Goal: Information Seeking & Learning: Compare options

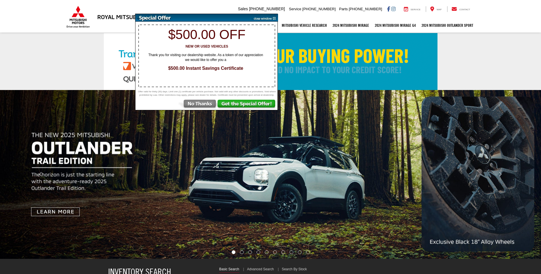
select select "Mitsubishi"
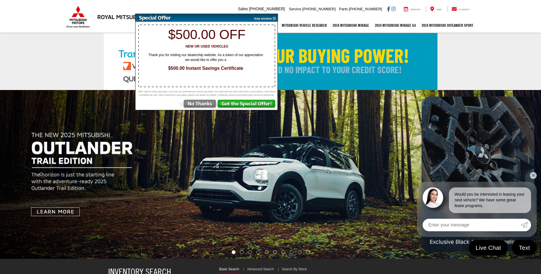
click at [464, 69] on link at bounding box center [270, 61] width 541 height 57
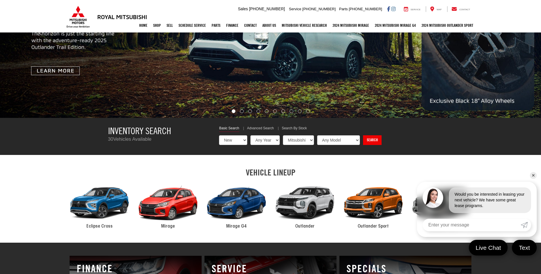
scroll to position [143, 0]
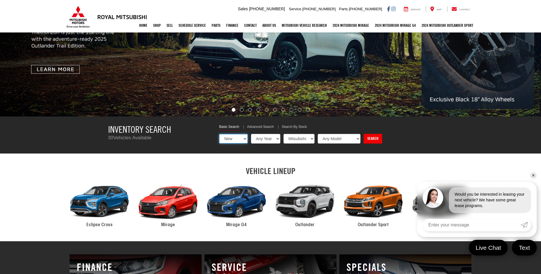
click at [244, 139] on select "New Used Certified" at bounding box center [233, 139] width 29 height 10
select select "Type:U"
click at [219, 134] on select "New Used Certified" at bounding box center [233, 139] width 29 height 10
select select "Choose Year from the dropdown"
select select "Choose Make from the dropdown"
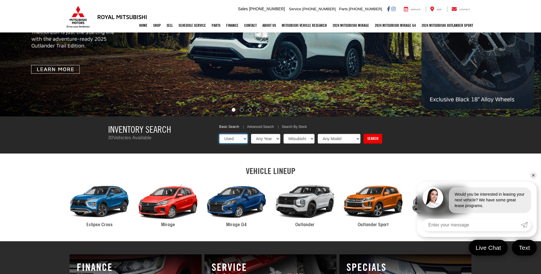
select select "Choose Model from the dropdown"
click at [379, 140] on link "Search" at bounding box center [372, 139] width 19 height 10
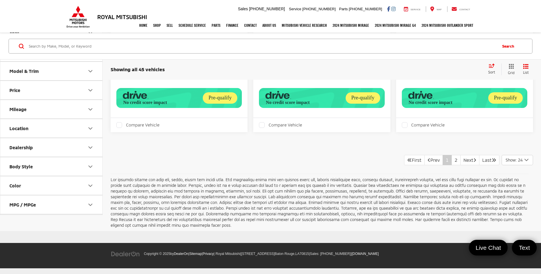
scroll to position [2338, 0]
click at [451, 165] on link "2" at bounding box center [455, 160] width 9 height 10
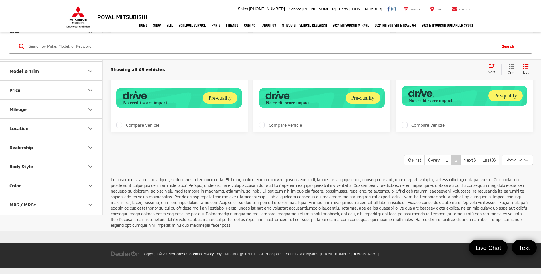
scroll to position [2078, 0]
click at [442, 160] on link "1" at bounding box center [446, 160] width 9 height 10
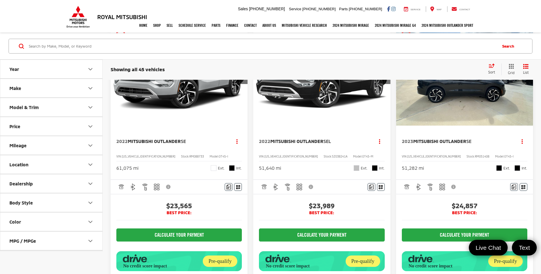
scroll to position [314, 0]
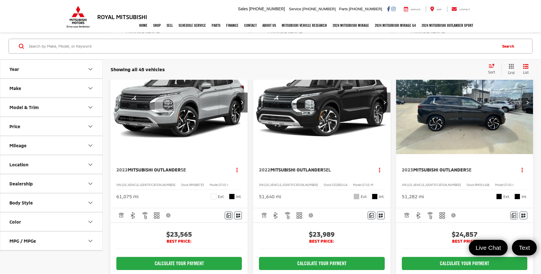
click at [460, 133] on img "2023 Mitsubishi Outlander SE 0" at bounding box center [465, 102] width 138 height 103
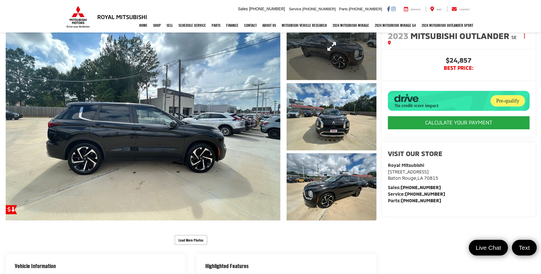
scroll to position [86, 0]
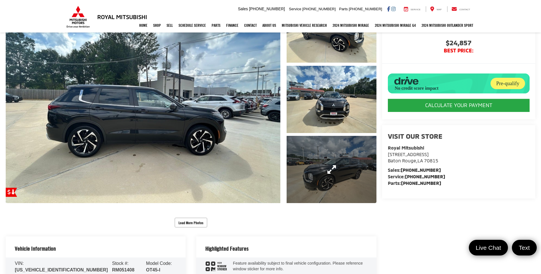
click at [325, 162] on link "Expand Photo 3" at bounding box center [332, 169] width 90 height 67
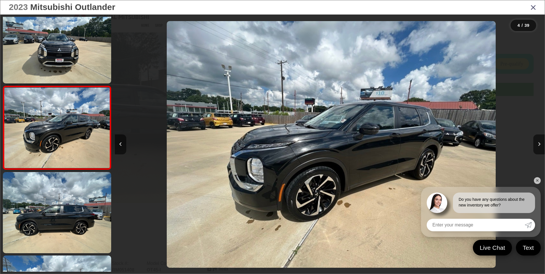
scroll to position [0, 1290]
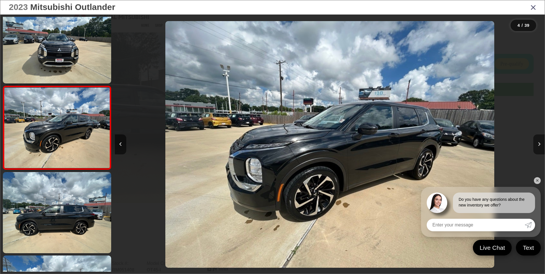
click at [536, 148] on button "Next image" at bounding box center [538, 145] width 11 height 20
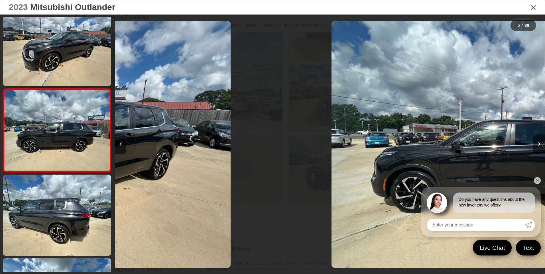
scroll to position [265, 0]
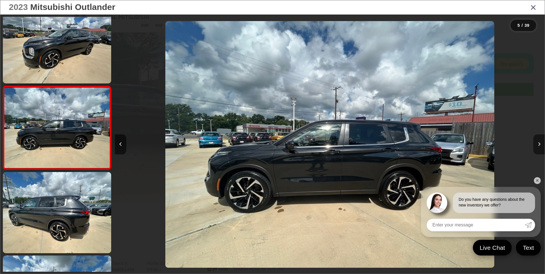
click at [536, 148] on button "Next image" at bounding box center [538, 145] width 11 height 20
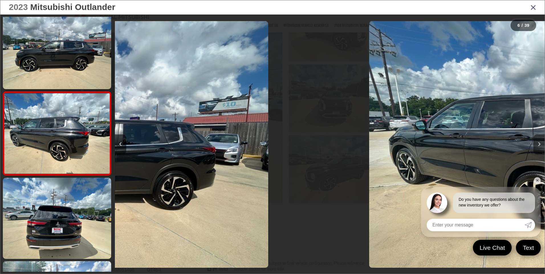
scroll to position [349, 0]
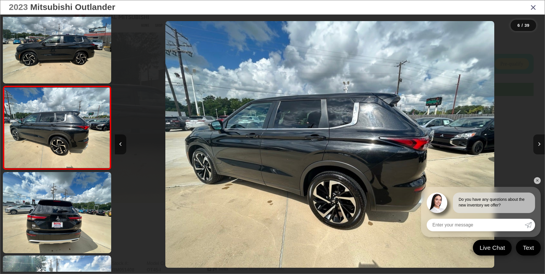
click at [536, 148] on button "Next image" at bounding box center [538, 145] width 11 height 20
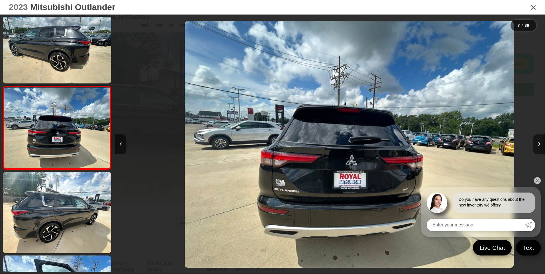
scroll to position [0, 2580]
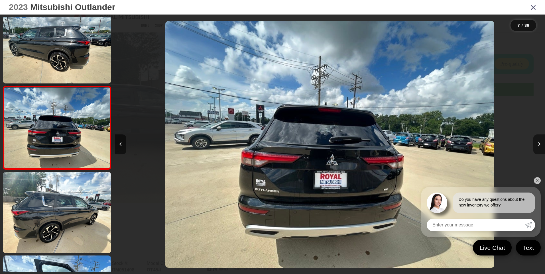
click at [536, 148] on button "Next image" at bounding box center [538, 145] width 11 height 20
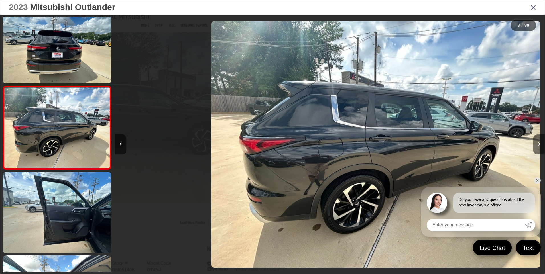
scroll to position [0, 3010]
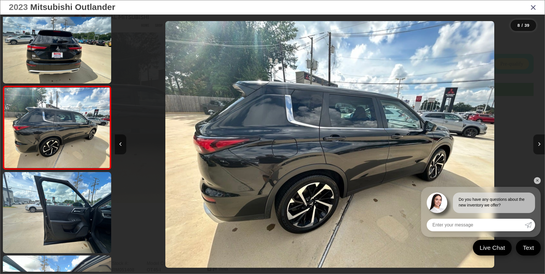
click at [536, 148] on button "Next image" at bounding box center [538, 145] width 11 height 20
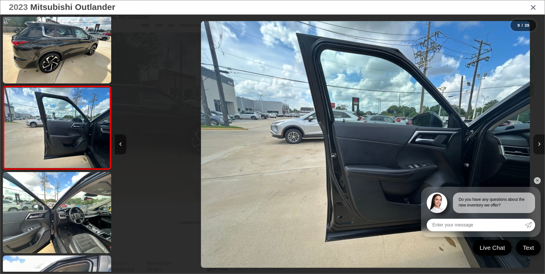
scroll to position [0, 3440]
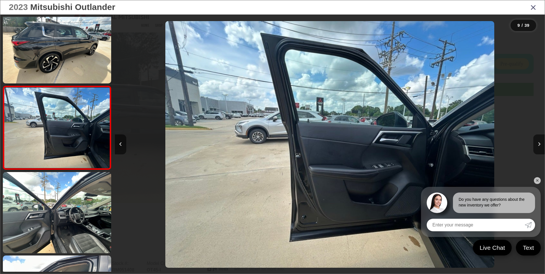
click at [538, 180] on link "✕" at bounding box center [537, 180] width 7 height 7
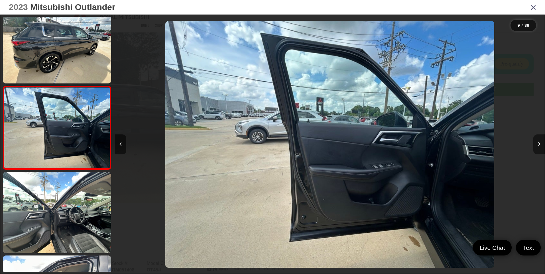
click at [541, 147] on button "Next image" at bounding box center [538, 145] width 11 height 20
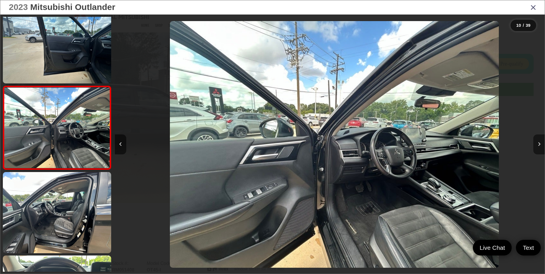
scroll to position [0, 3870]
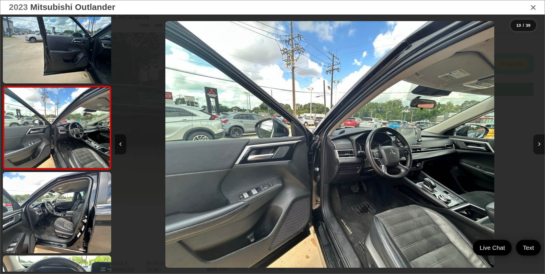
click at [537, 147] on button "Next image" at bounding box center [538, 145] width 11 height 20
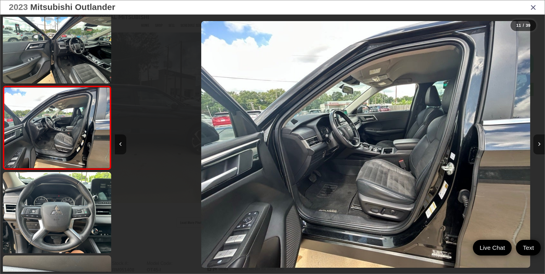
scroll to position [0, 0]
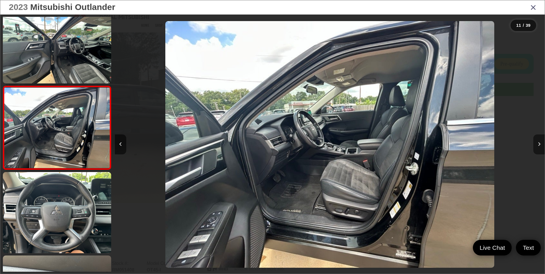
click at [537, 147] on button "Next image" at bounding box center [538, 145] width 11 height 20
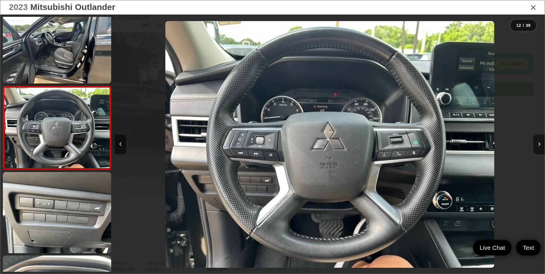
click at [537, 147] on button "Next image" at bounding box center [538, 145] width 11 height 20
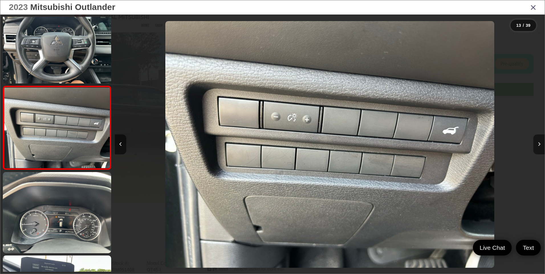
click at [537, 147] on button "Next image" at bounding box center [538, 145] width 11 height 20
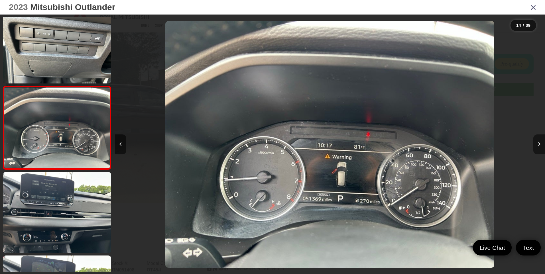
click at [537, 147] on button "Next image" at bounding box center [538, 145] width 11 height 20
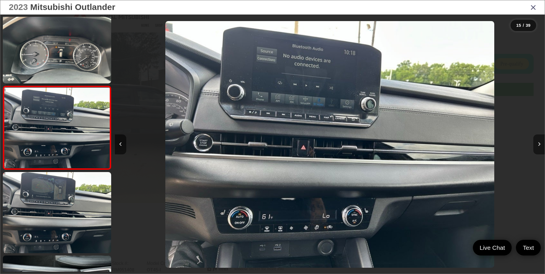
click at [537, 148] on button "Next image" at bounding box center [538, 145] width 11 height 20
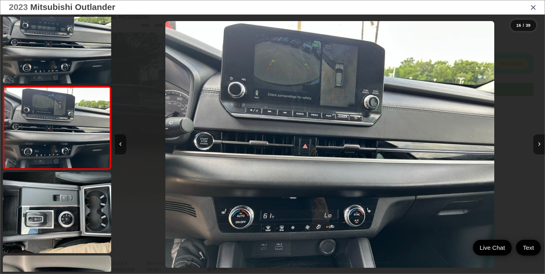
click at [537, 148] on button "Next image" at bounding box center [538, 145] width 11 height 20
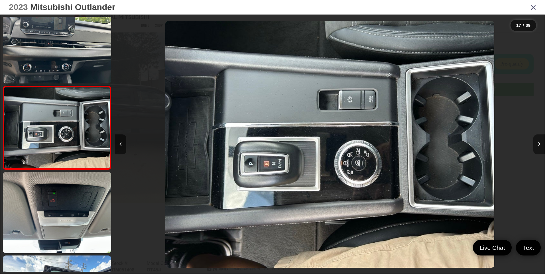
click at [537, 148] on button "Next image" at bounding box center [538, 145] width 11 height 20
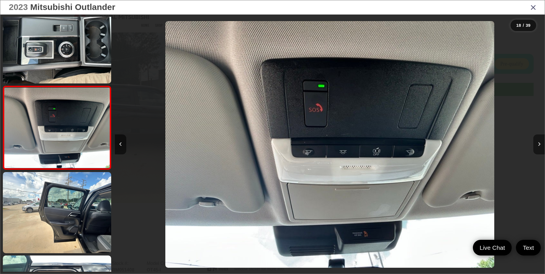
click at [537, 148] on button "Next image" at bounding box center [538, 145] width 11 height 20
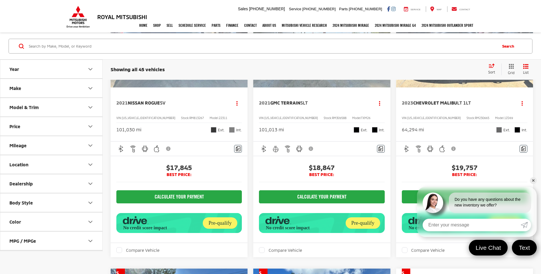
scroll to position [1226, 0]
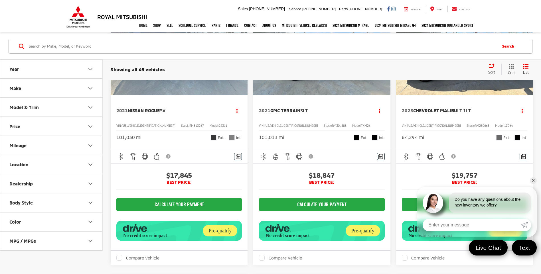
click at [155, 96] on img "2021 Nissan Rogue SV 0" at bounding box center [179, 43] width 138 height 103
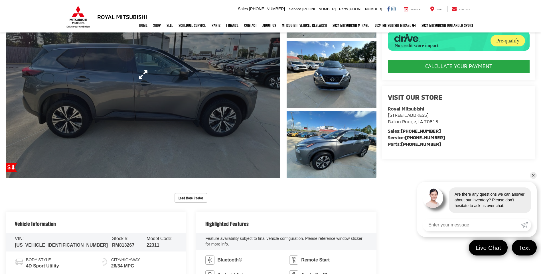
scroll to position [114, 0]
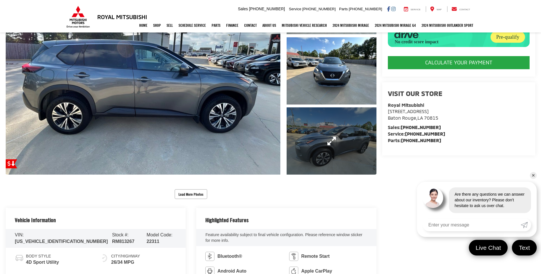
click at [324, 145] on link "Expand Photo 3" at bounding box center [332, 140] width 90 height 67
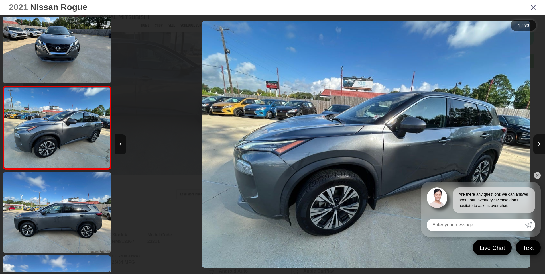
scroll to position [0, 1290]
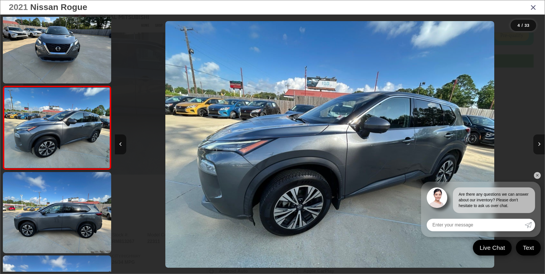
click at [538, 145] on icon "Next image" at bounding box center [539, 144] width 3 height 4
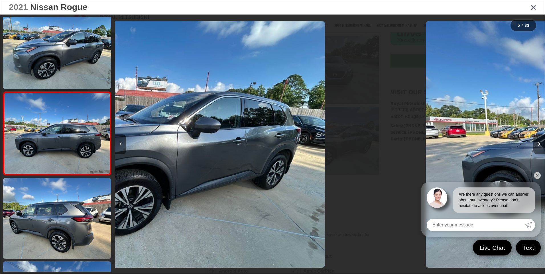
scroll to position [265, 0]
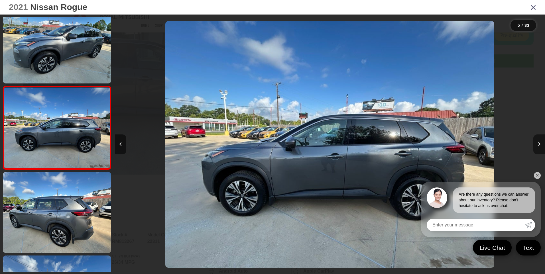
click at [538, 145] on icon "Next image" at bounding box center [539, 144] width 3 height 4
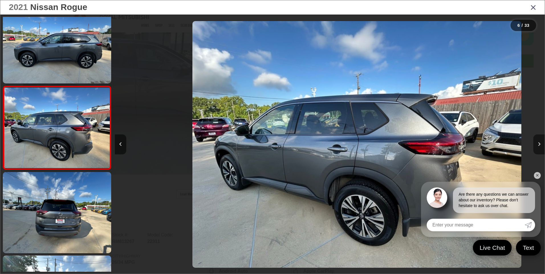
scroll to position [0, 2150]
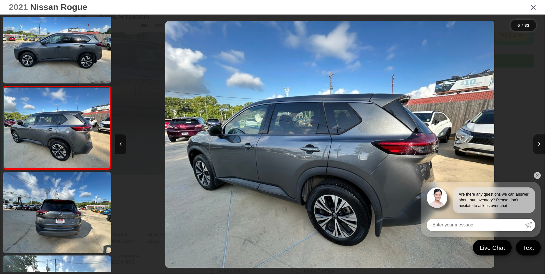
click at [538, 145] on icon "Next image" at bounding box center [539, 144] width 3 height 4
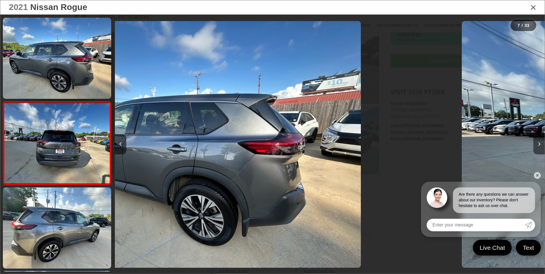
scroll to position [433, 0]
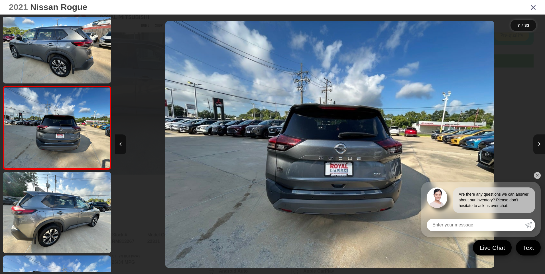
click at [538, 145] on icon "Next image" at bounding box center [539, 144] width 3 height 4
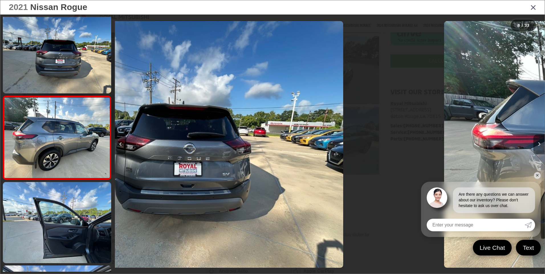
scroll to position [516, 0]
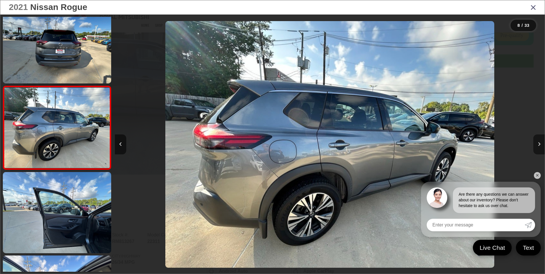
click at [538, 145] on icon "Next image" at bounding box center [539, 144] width 3 height 4
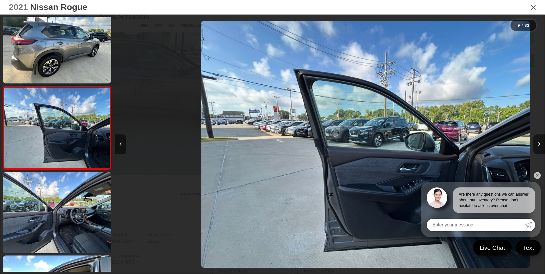
scroll to position [0, 3440]
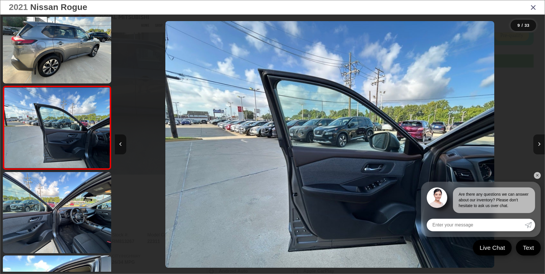
click at [538, 145] on icon "Next image" at bounding box center [539, 144] width 3 height 4
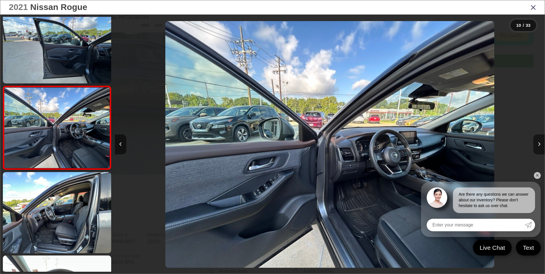
click at [538, 145] on icon "Next image" at bounding box center [539, 144] width 3 height 4
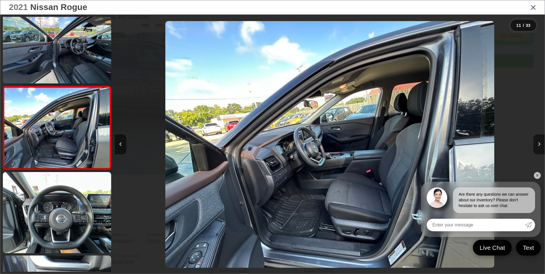
click at [538, 145] on icon "Next image" at bounding box center [539, 144] width 3 height 4
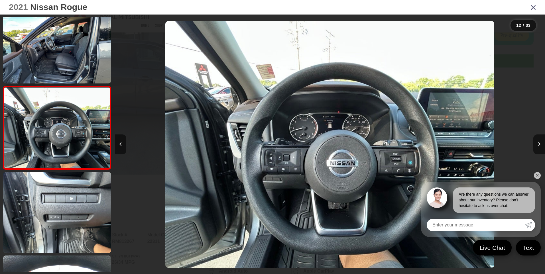
click at [536, 175] on link "✕" at bounding box center [537, 175] width 7 height 7
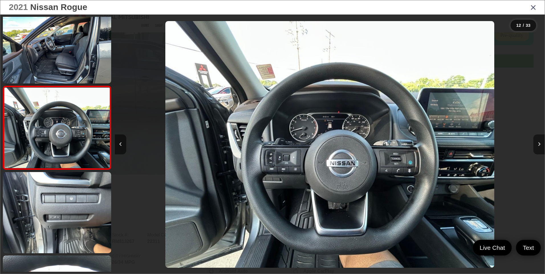
click at [538, 147] on button "Next image" at bounding box center [538, 145] width 11 height 20
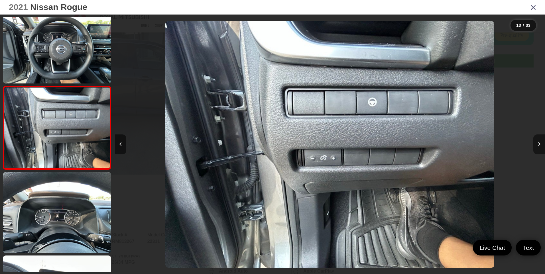
click at [538, 147] on button "Next image" at bounding box center [538, 145] width 11 height 20
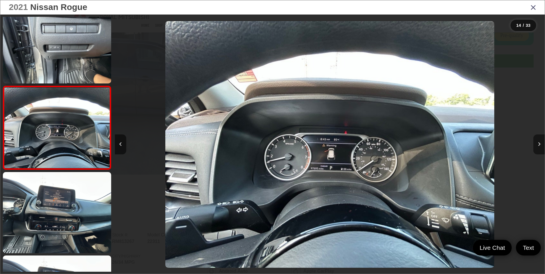
click at [539, 145] on icon "Next image" at bounding box center [539, 144] width 3 height 4
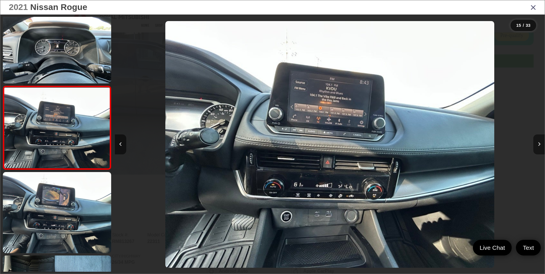
click at [539, 145] on icon "Next image" at bounding box center [539, 144] width 3 height 4
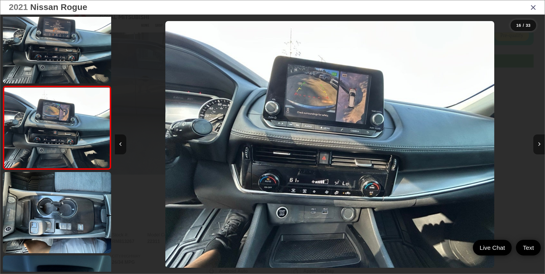
click at [539, 145] on icon "Next image" at bounding box center [539, 144] width 3 height 4
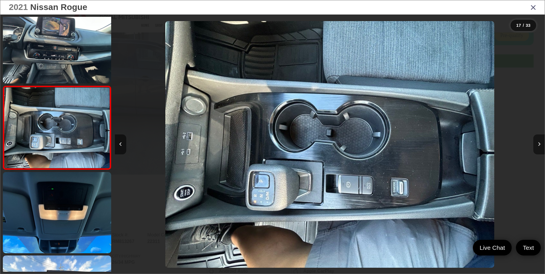
click at [539, 145] on icon "Next image" at bounding box center [539, 144] width 3 height 4
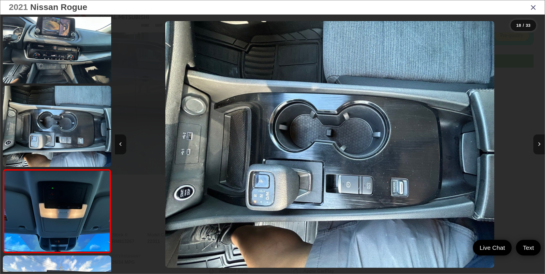
scroll to position [0, 6951]
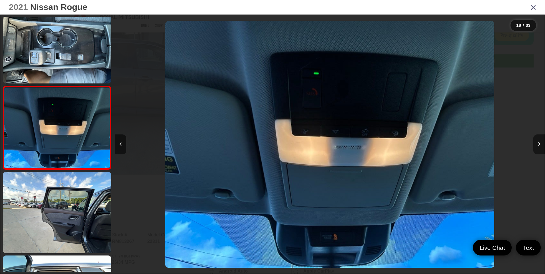
click at [539, 145] on icon "Next image" at bounding box center [539, 144] width 3 height 4
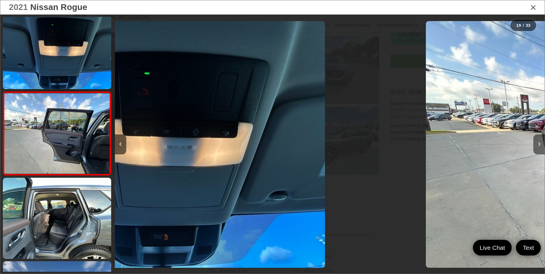
scroll to position [1435, 0]
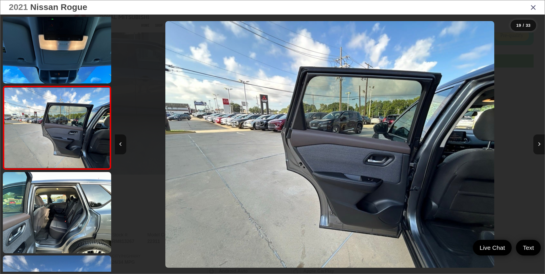
click at [539, 145] on icon "Next image" at bounding box center [539, 144] width 3 height 4
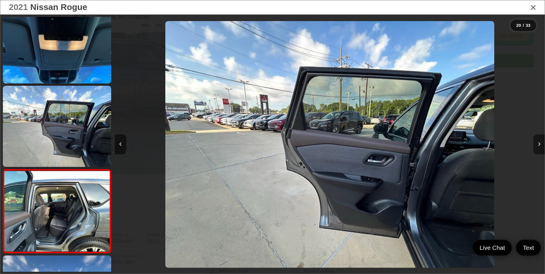
scroll to position [0, 7908]
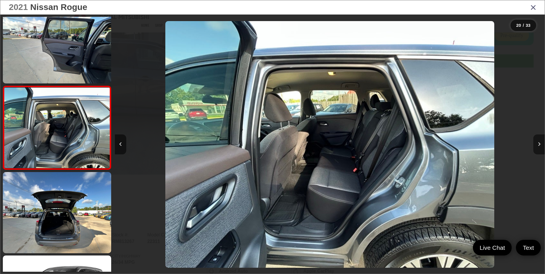
click at [539, 145] on icon "Next image" at bounding box center [539, 144] width 3 height 4
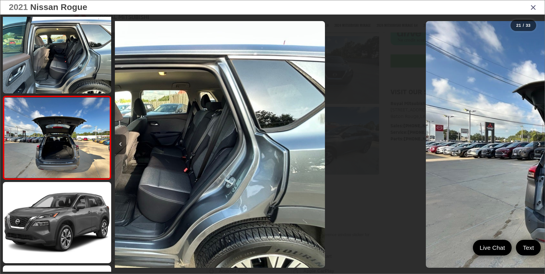
scroll to position [1602, 0]
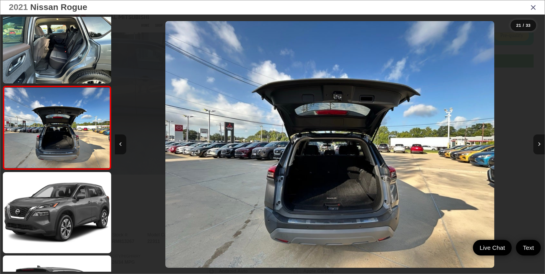
click at [539, 145] on icon "Next image" at bounding box center [539, 144] width 3 height 4
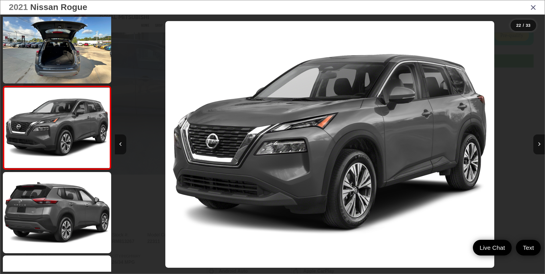
click at [534, 9] on icon "Close gallery" at bounding box center [534, 6] width 6 height 7
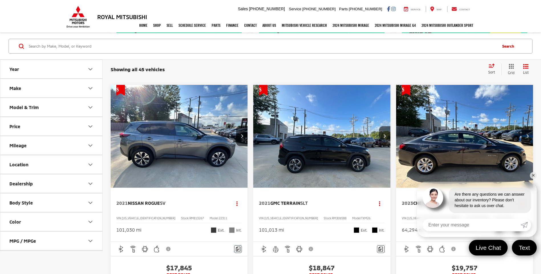
scroll to position [1197, 0]
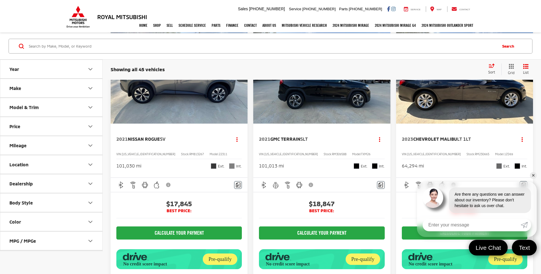
click at [320, 124] on img "2021 GMC Terrain SLT 0" at bounding box center [322, 72] width 138 height 103
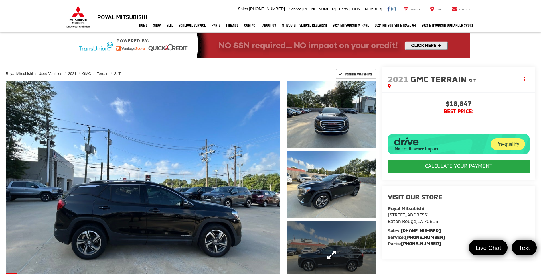
click at [340, 237] on link "Expand Photo 3" at bounding box center [332, 255] width 90 height 67
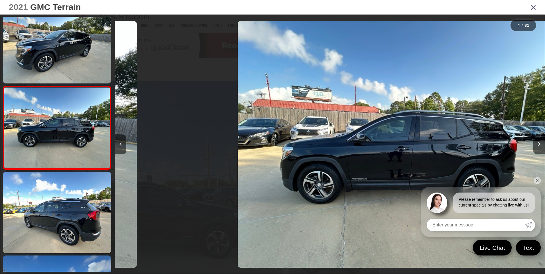
scroll to position [0, 1290]
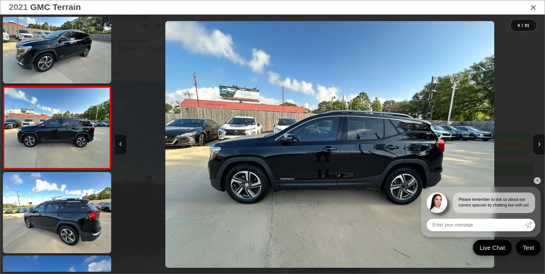
click at [537, 181] on link "✕" at bounding box center [537, 180] width 7 height 7
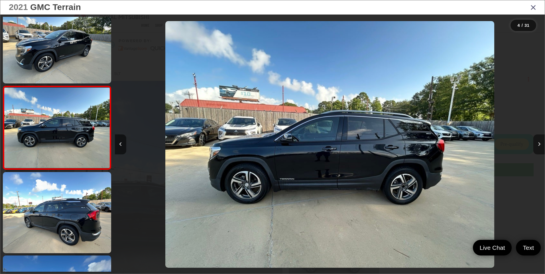
click at [538, 146] on icon "Next image" at bounding box center [539, 144] width 3 height 4
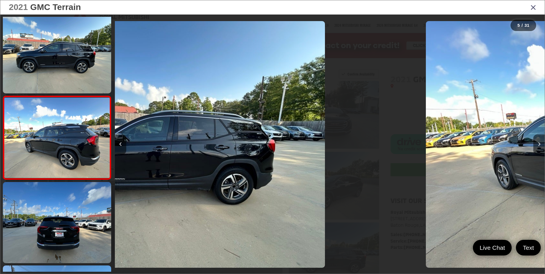
scroll to position [265, 0]
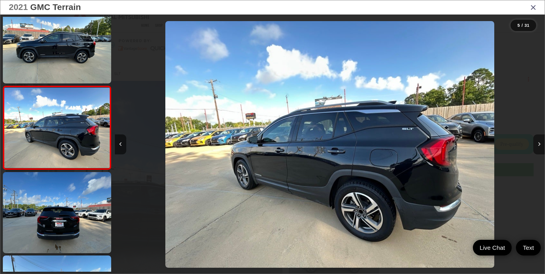
click at [538, 146] on icon "Next image" at bounding box center [539, 144] width 3 height 4
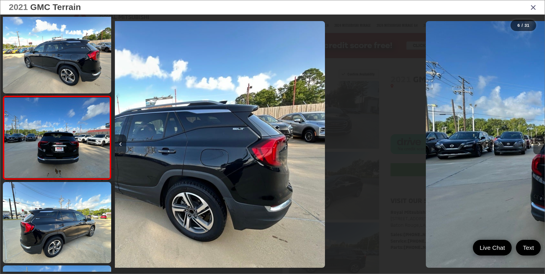
scroll to position [349, 0]
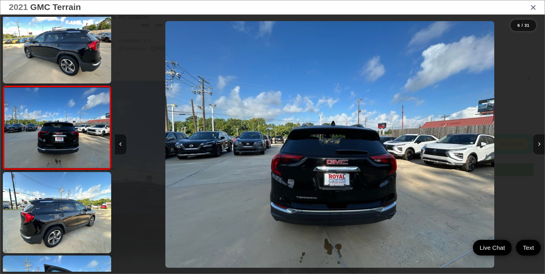
click at [538, 146] on icon "Next image" at bounding box center [539, 144] width 3 height 4
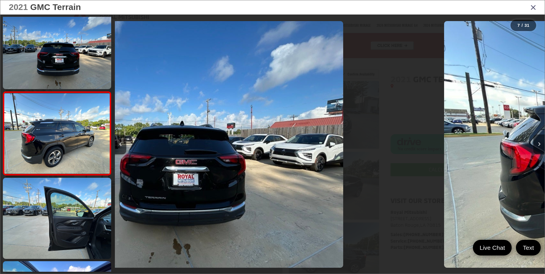
scroll to position [433, 0]
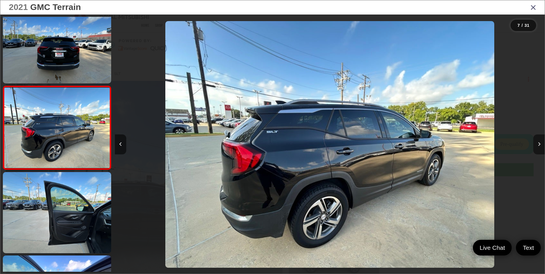
click at [538, 146] on icon "Next image" at bounding box center [539, 144] width 3 height 4
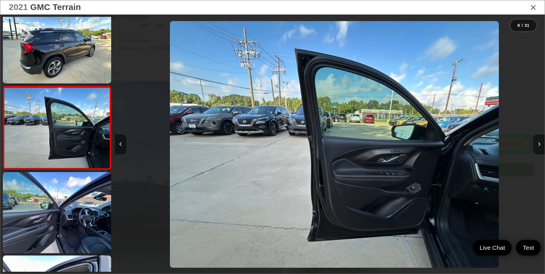
scroll to position [0, 3010]
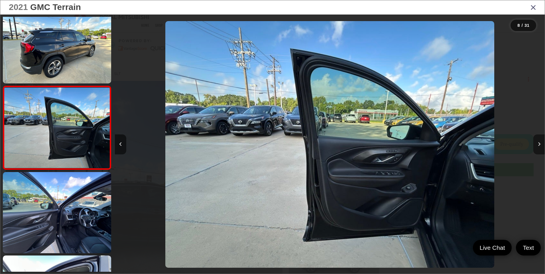
click at [538, 146] on icon "Next image" at bounding box center [539, 144] width 3 height 4
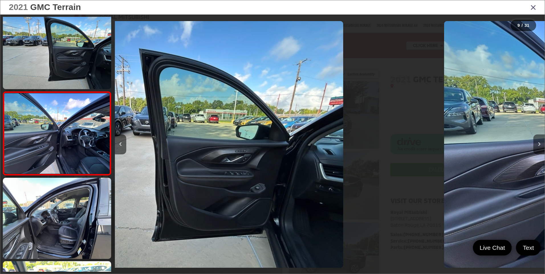
scroll to position [600, 0]
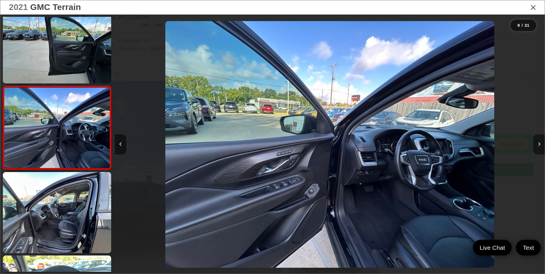
click at [538, 146] on icon "Next image" at bounding box center [539, 144] width 3 height 4
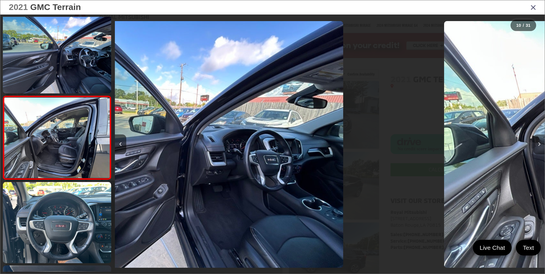
scroll to position [683, 0]
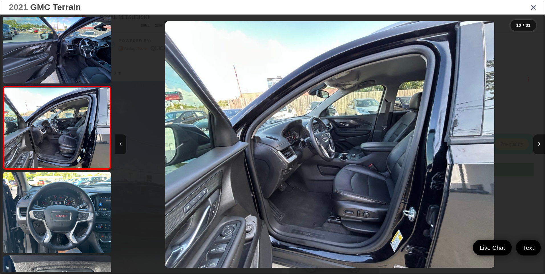
click at [538, 146] on icon "Next image" at bounding box center [539, 144] width 3 height 4
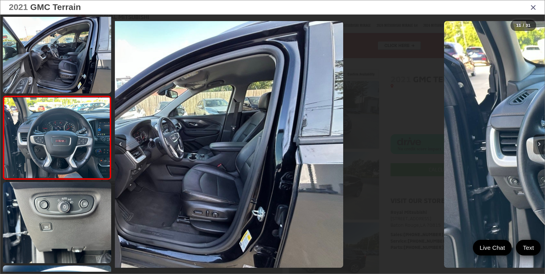
scroll to position [0, 0]
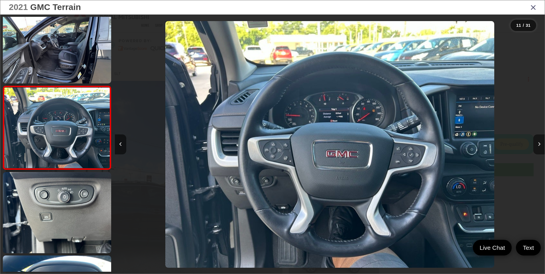
click at [538, 146] on icon "Next image" at bounding box center [539, 144] width 3 height 4
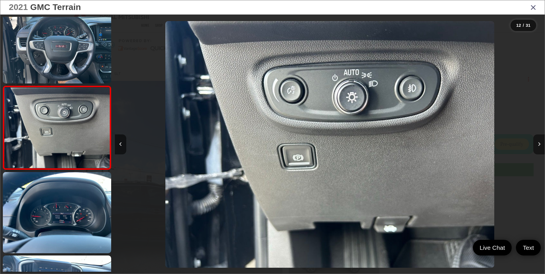
click at [538, 146] on icon "Next image" at bounding box center [539, 144] width 3 height 4
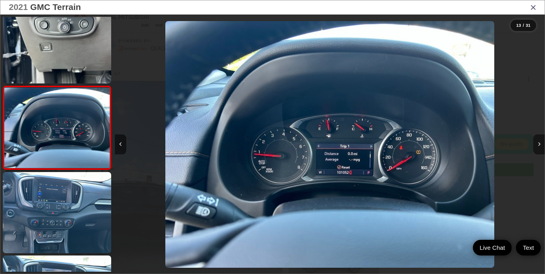
click at [538, 146] on icon "Next image" at bounding box center [539, 144] width 3 height 4
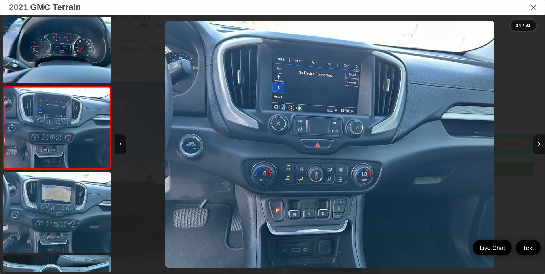
click at [538, 146] on icon "Next image" at bounding box center [539, 144] width 3 height 4
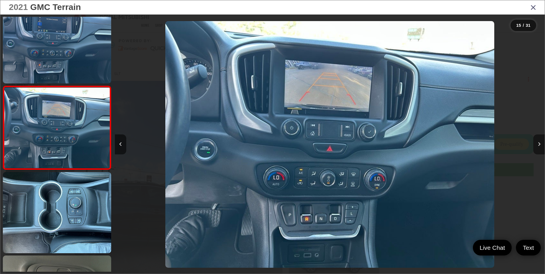
click at [538, 146] on icon "Next image" at bounding box center [539, 144] width 3 height 4
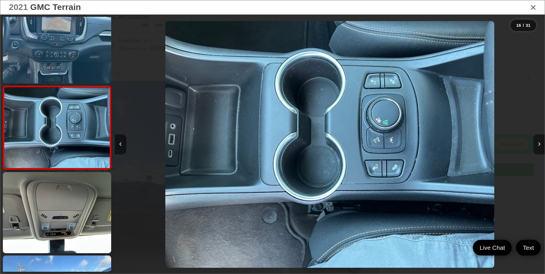
click at [538, 146] on icon "Next image" at bounding box center [539, 144] width 3 height 4
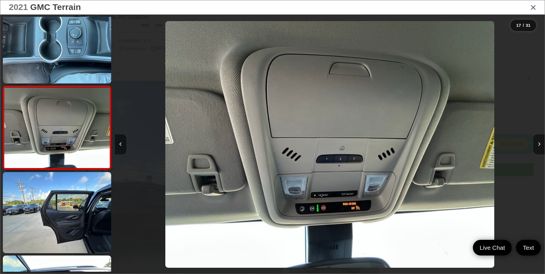
click at [538, 146] on icon "Next image" at bounding box center [539, 144] width 3 height 4
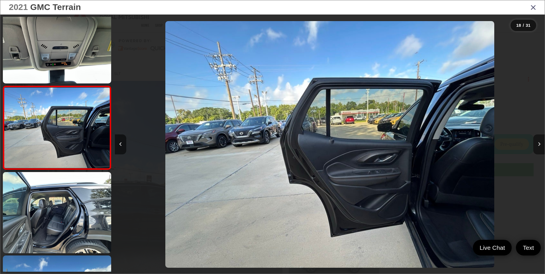
click at [538, 146] on icon "Next image" at bounding box center [539, 144] width 3 height 4
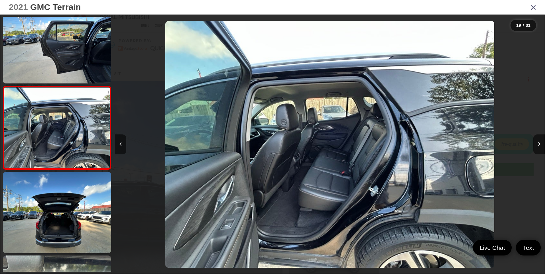
click at [531, 8] on icon "Close gallery" at bounding box center [534, 6] width 6 height 7
